Goal: Communication & Community: Answer question/provide support

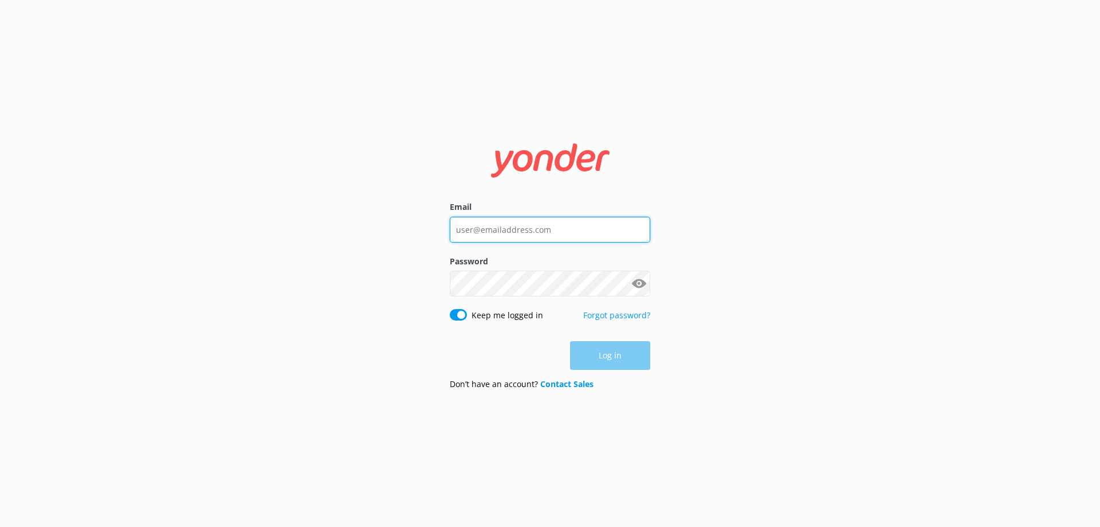
type input "[EMAIL_ADDRESS][DOMAIN_NAME]"
click at [595, 354] on div "Log in" at bounding box center [550, 355] width 201 height 29
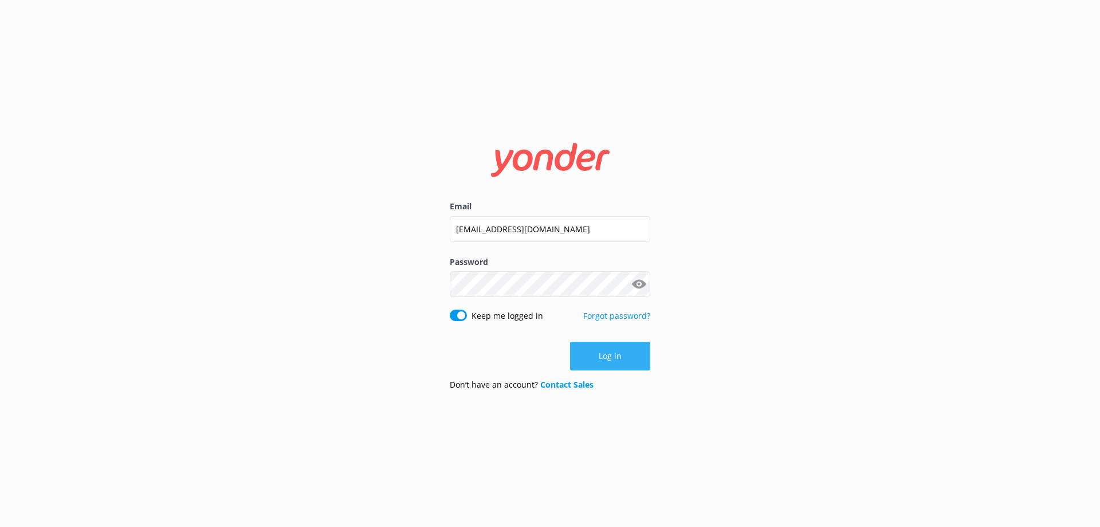
click at [604, 357] on button "Log in" at bounding box center [610, 355] width 80 height 29
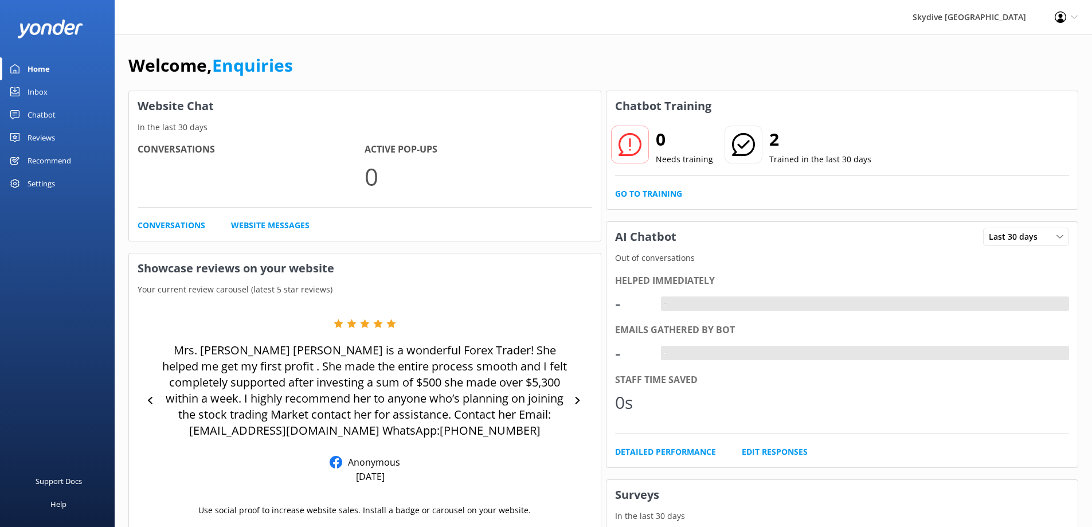
click at [40, 93] on div "Inbox" at bounding box center [38, 91] width 20 height 23
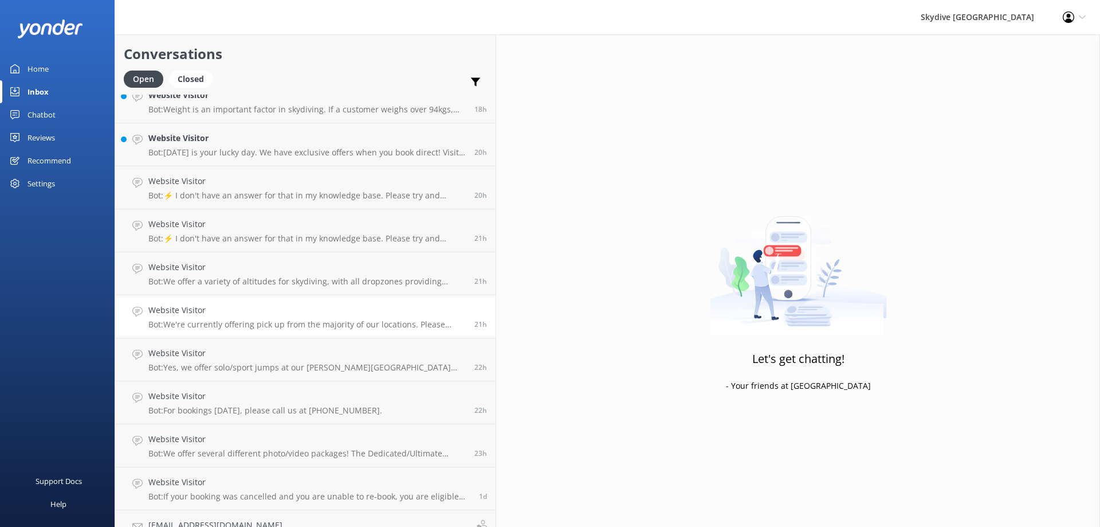
scroll to position [229, 0]
click at [221, 308] on h4 "Website Visitor" at bounding box center [306, 310] width 317 height 13
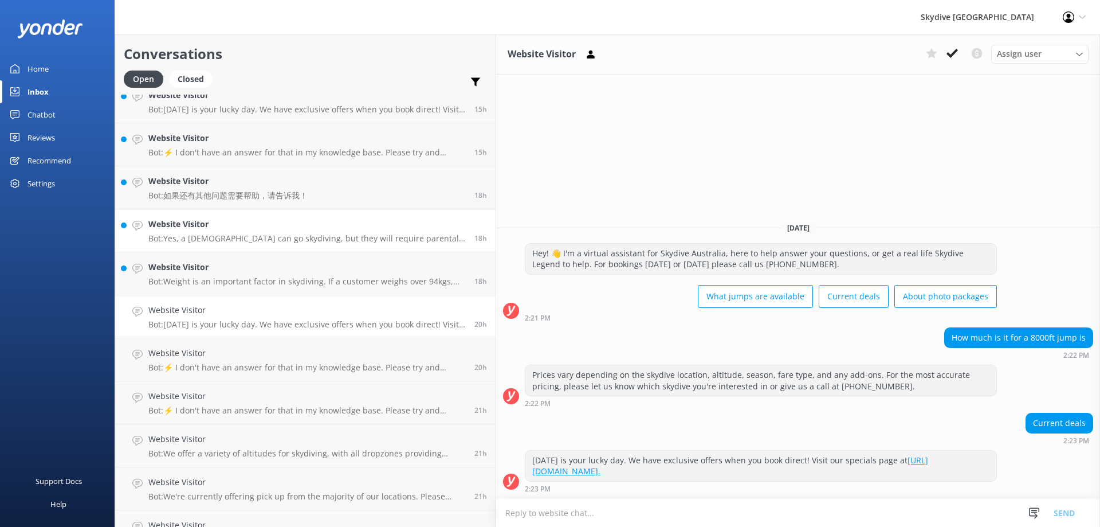
click at [220, 236] on p "Bot: Yes, a [DEMOGRAPHIC_DATA] can go skydiving, but they will require parental…" at bounding box center [306, 238] width 317 height 10
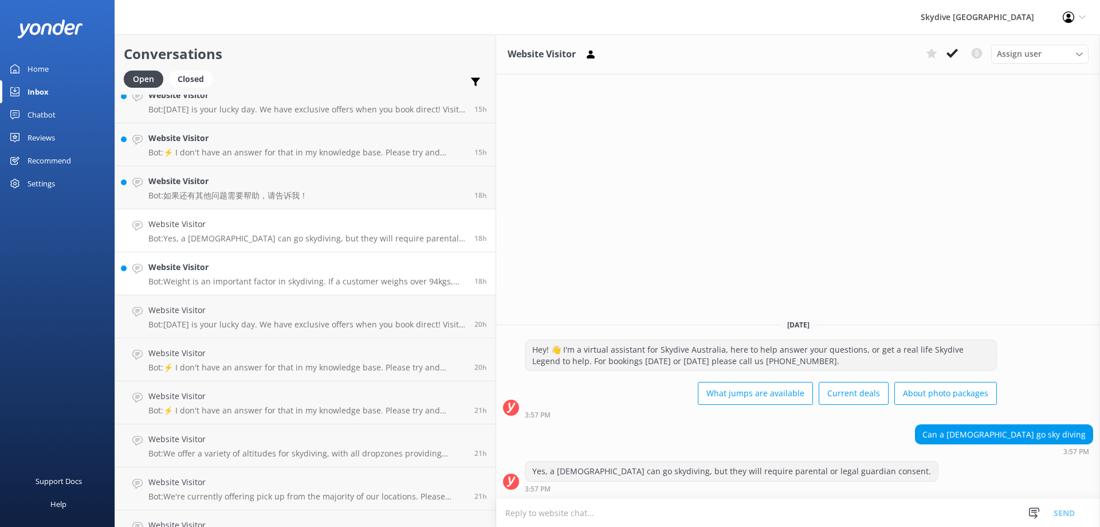
click at [214, 278] on p "Bot: Weight is an important factor in skydiving. If a customer weighs over 94kg…" at bounding box center [306, 281] width 317 height 10
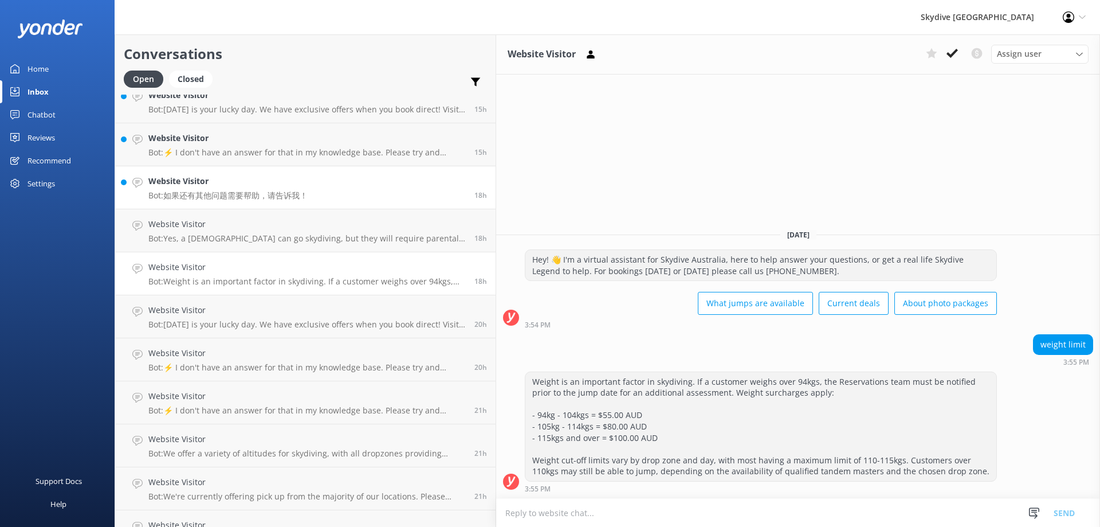
click at [209, 195] on p "Bot: 如果还有其他问题需要帮助，请告诉我！" at bounding box center [227, 195] width 159 height 10
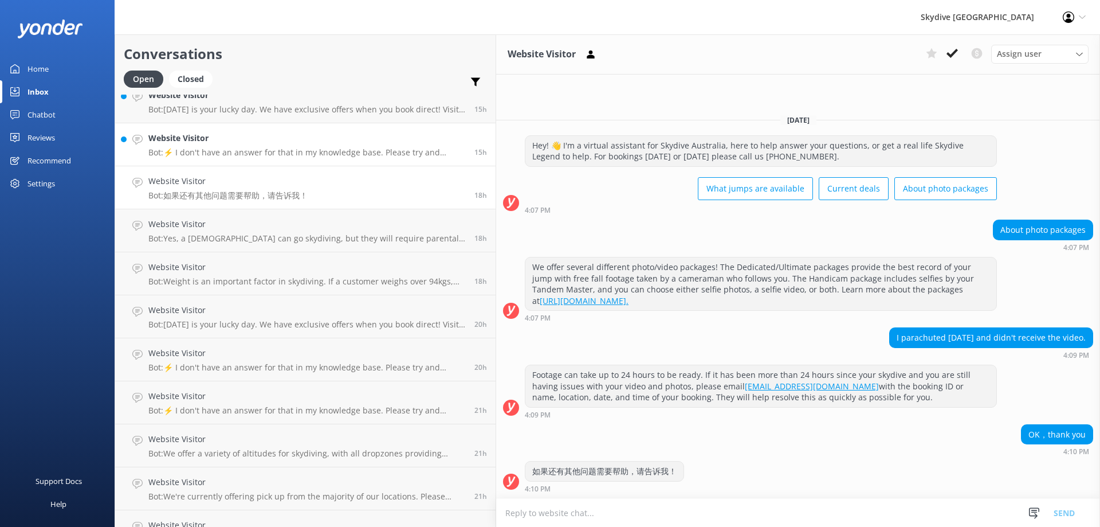
click at [189, 144] on h4 "Website Visitor" at bounding box center [306, 138] width 317 height 13
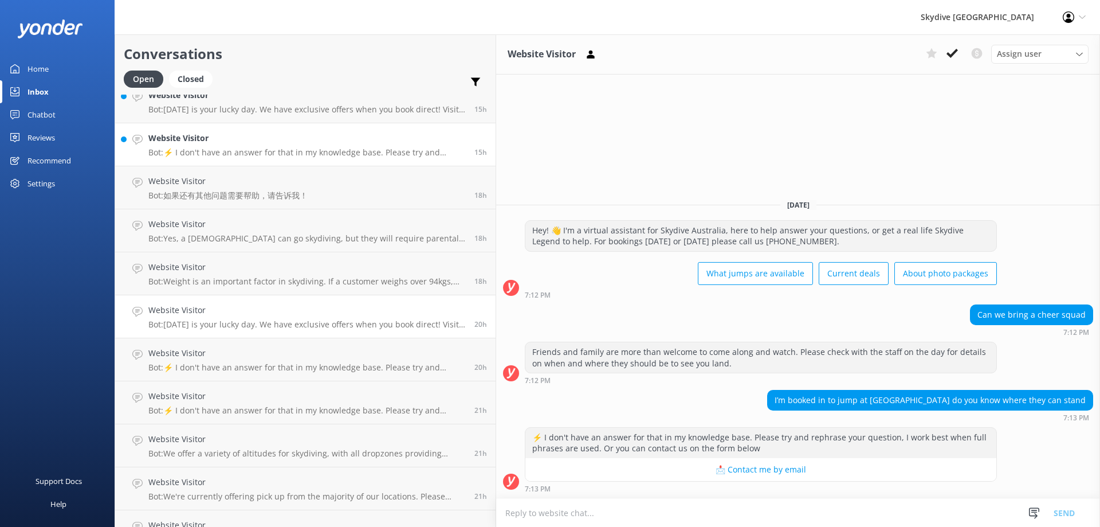
scroll to position [172, 0]
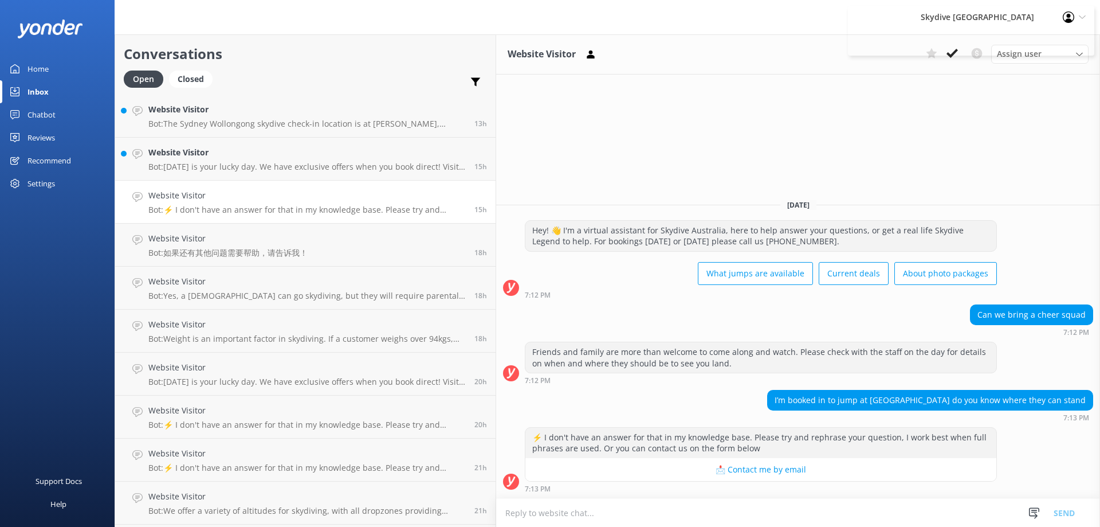
click at [496, 511] on textarea at bounding box center [798, 512] width 604 height 28
paste textarea "[URL][DOMAIN_NAME]"
type textarea "[URL][DOMAIN_NAME]"
click at [1067, 513] on button "Send" at bounding box center [1064, 512] width 43 height 29
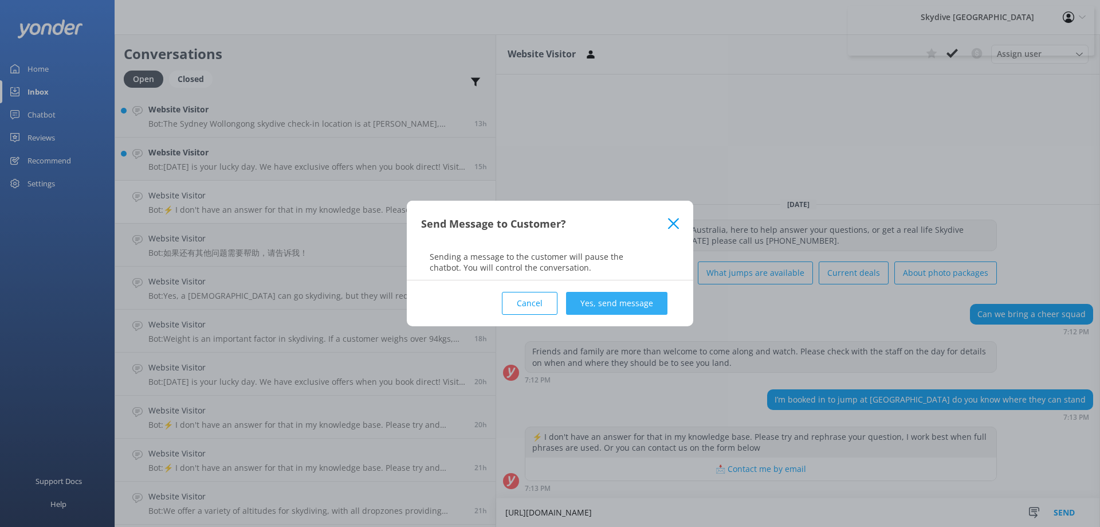
click at [634, 305] on button "Yes, send message" at bounding box center [616, 303] width 101 height 23
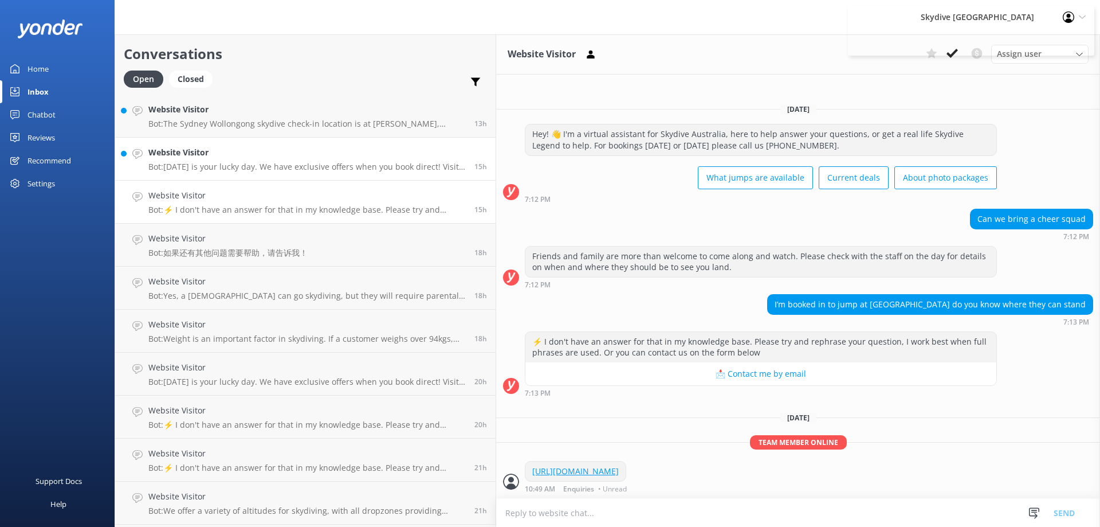
click at [191, 161] on div "Website Visitor Bot: [DATE] is your lucky day. We have exclusive offers when yo…" at bounding box center [306, 158] width 317 height 25
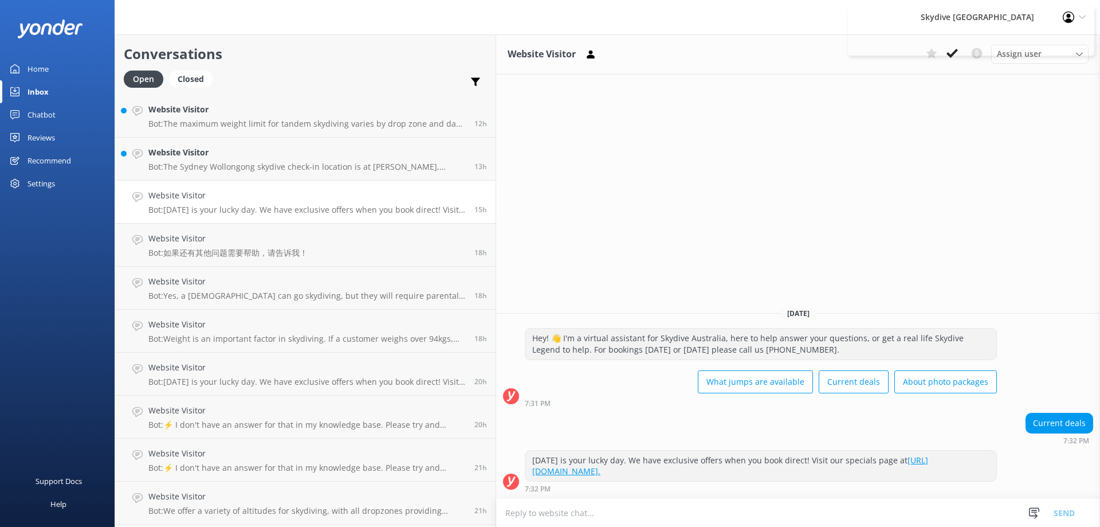
click at [242, 124] on p "Bot: The maximum weight limit for tandem skydiving varies by drop zone and day,…" at bounding box center [306, 124] width 317 height 10
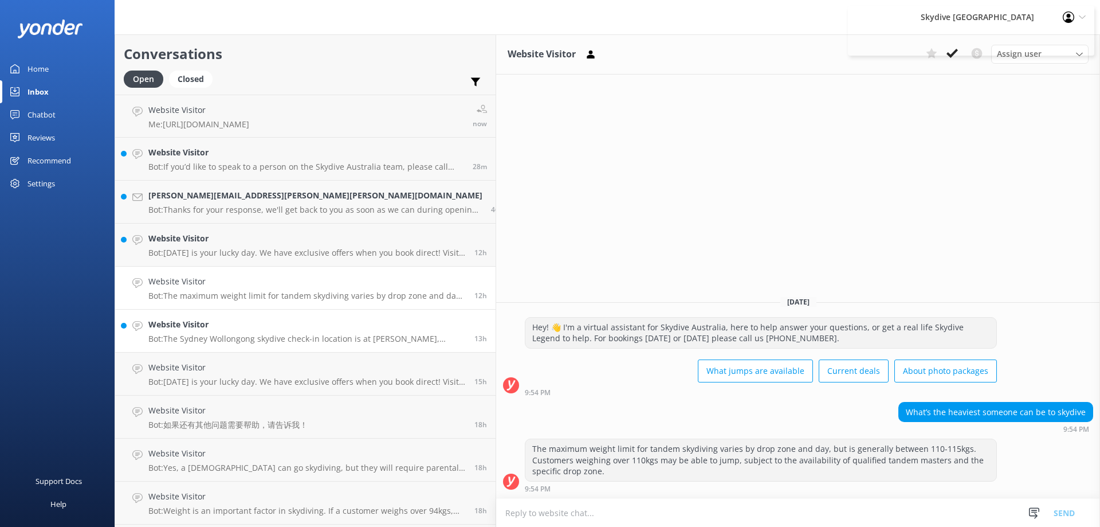
click at [197, 334] on p "Bot: The Sydney Wollongong skydive check-in location is at [PERSON_NAME], corne…" at bounding box center [306, 338] width 317 height 10
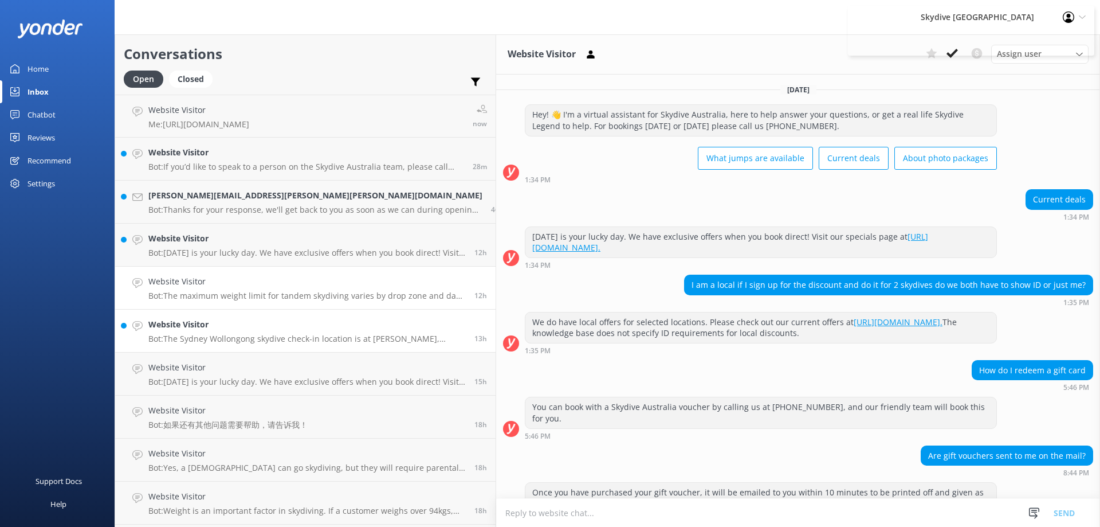
scroll to position [288, 0]
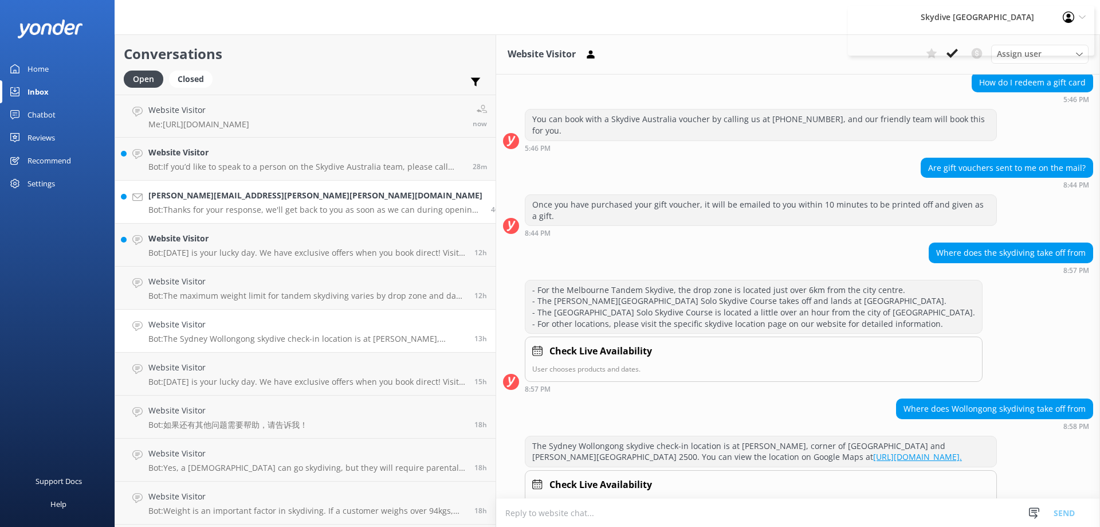
click at [258, 202] on h4 "[PERSON_NAME][EMAIL_ADDRESS][PERSON_NAME][PERSON_NAME][DOMAIN_NAME]" at bounding box center [315, 195] width 334 height 13
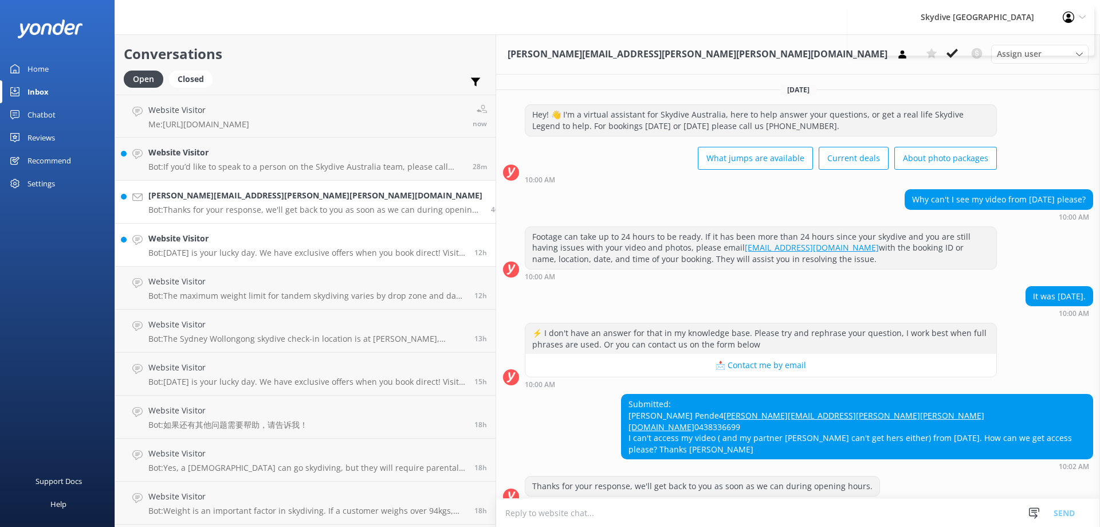
scroll to position [15, 0]
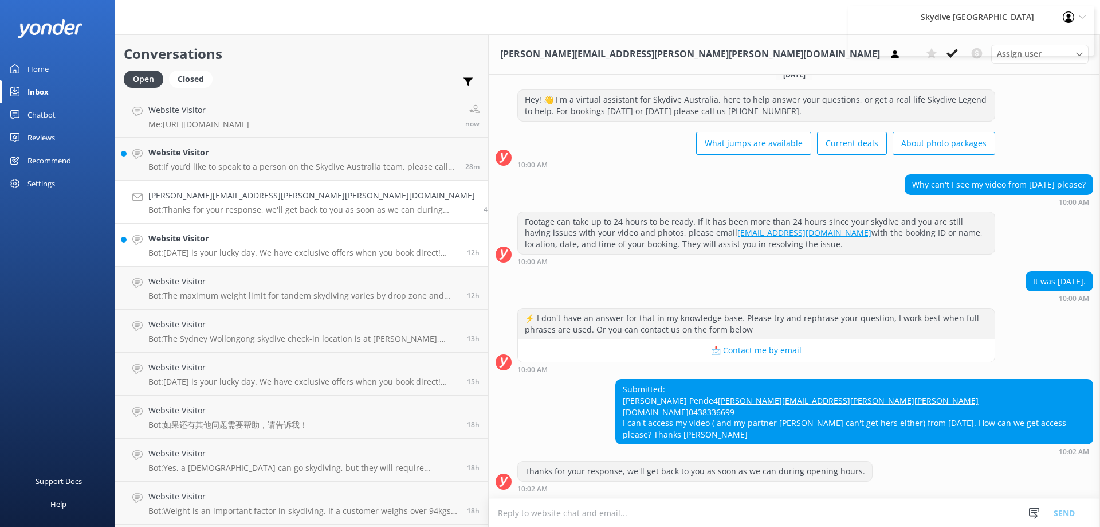
click at [242, 250] on p "Bot: [DATE] is your lucky day. We have exclusive offers when you book direct! V…" at bounding box center [303, 253] width 310 height 10
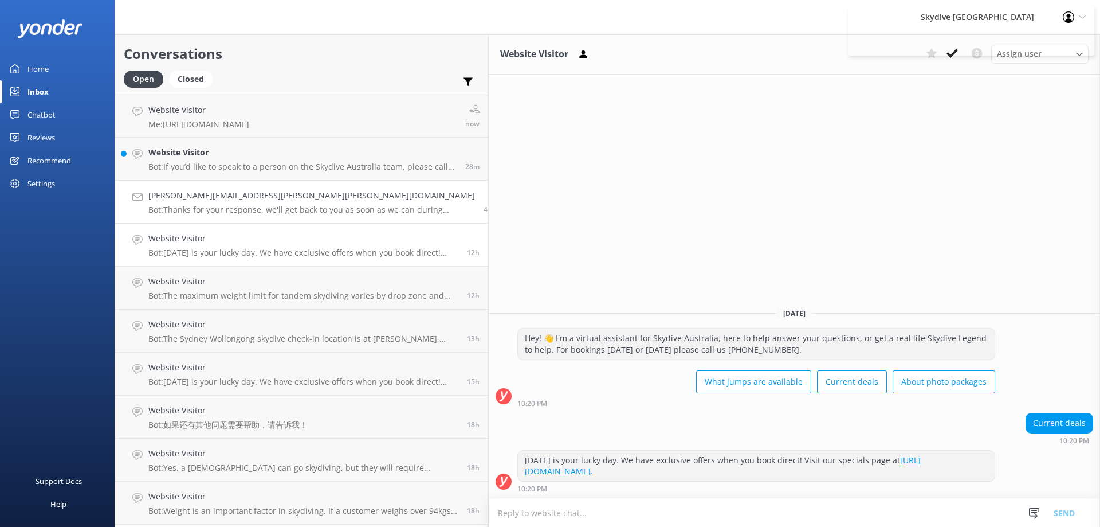
click at [234, 207] on p "Bot: Thanks for your response, we'll get back to you as soon as we can during o…" at bounding box center [311, 210] width 327 height 10
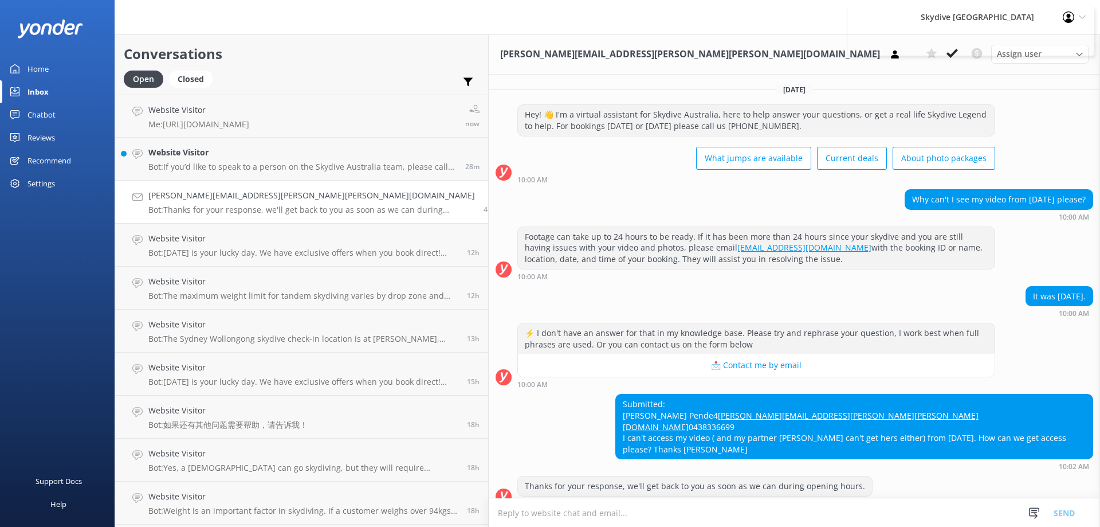
scroll to position [15, 0]
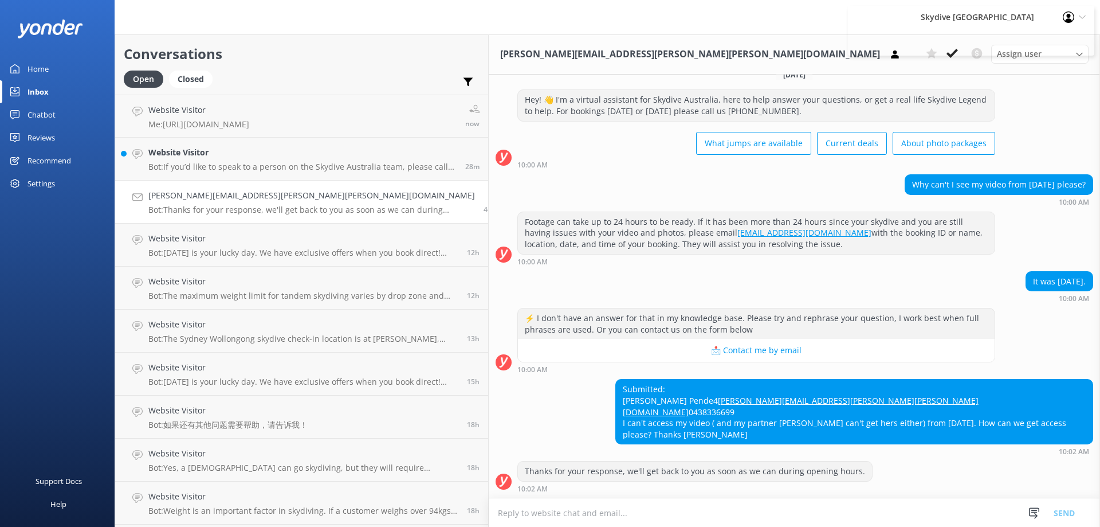
click at [503, 509] on textarea at bounding box center [794, 512] width 611 height 28
type textarea "Please can you you provide us with the booking id and location."
click at [1063, 509] on button "Send" at bounding box center [1064, 512] width 43 height 29
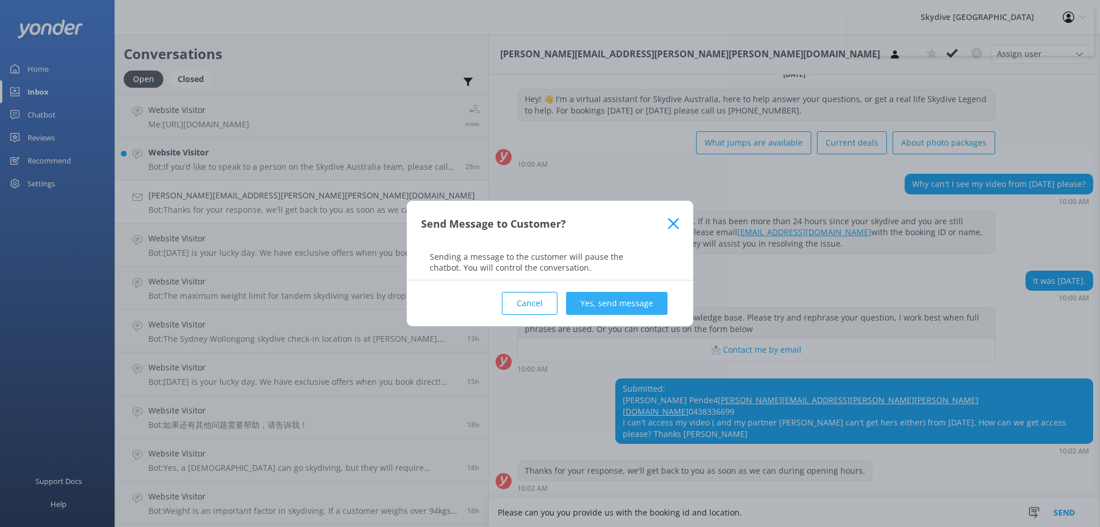
click at [628, 294] on button "Yes, send message" at bounding box center [616, 303] width 101 height 23
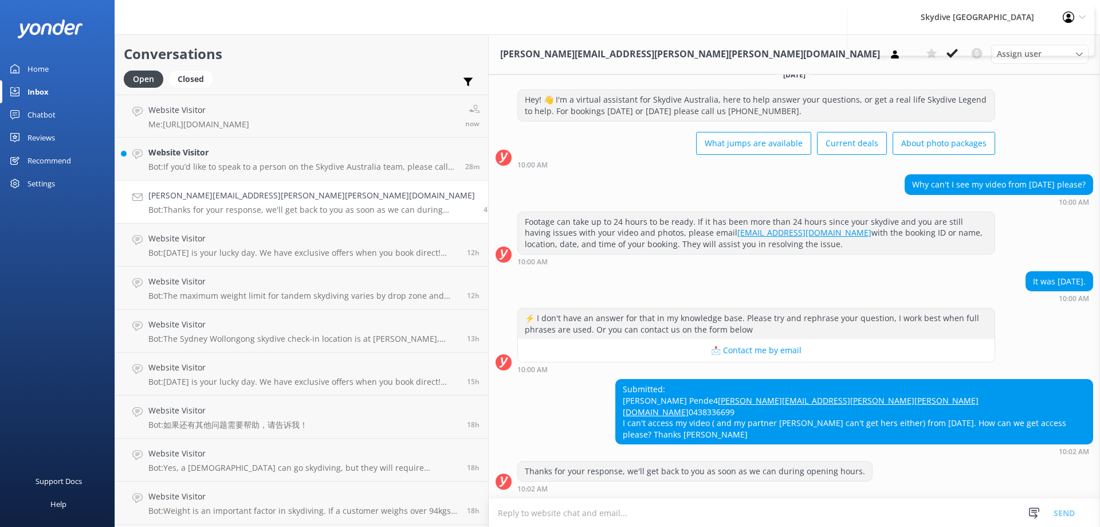
scroll to position [89, 0]
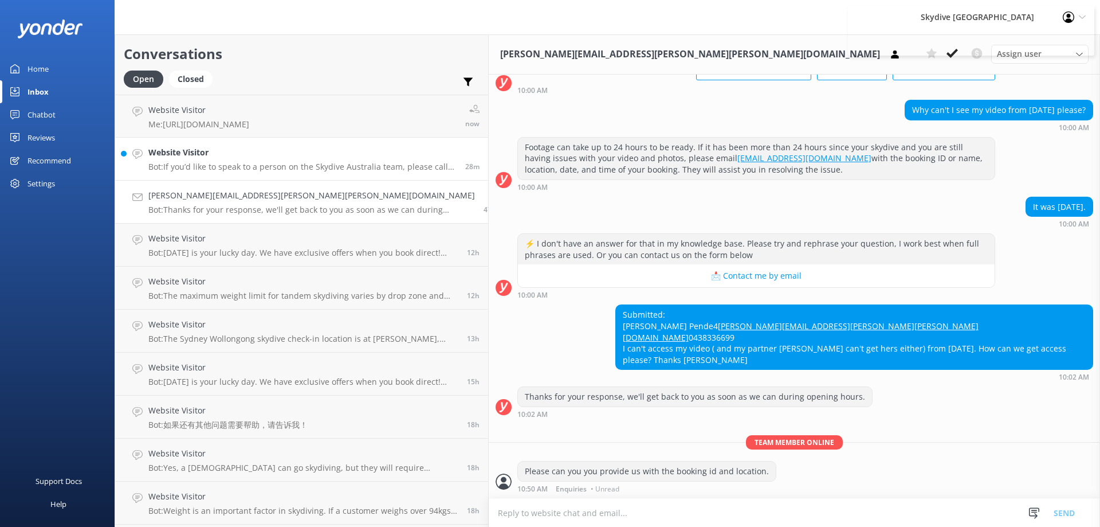
click at [206, 175] on link "Website Visitor Bot: If you’d like to speak to a person on the Skydive Australi…" at bounding box center [301, 159] width 373 height 43
